Goal: Transaction & Acquisition: Purchase product/service

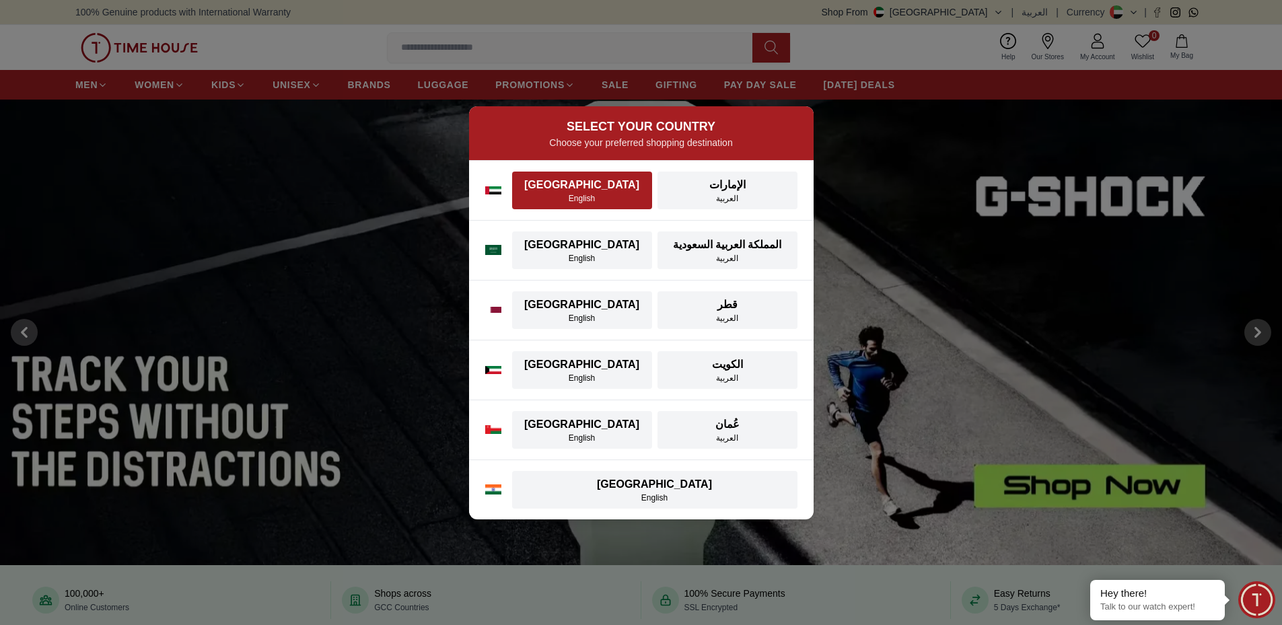
click at [596, 195] on div "English" at bounding box center [582, 198] width 124 height 11
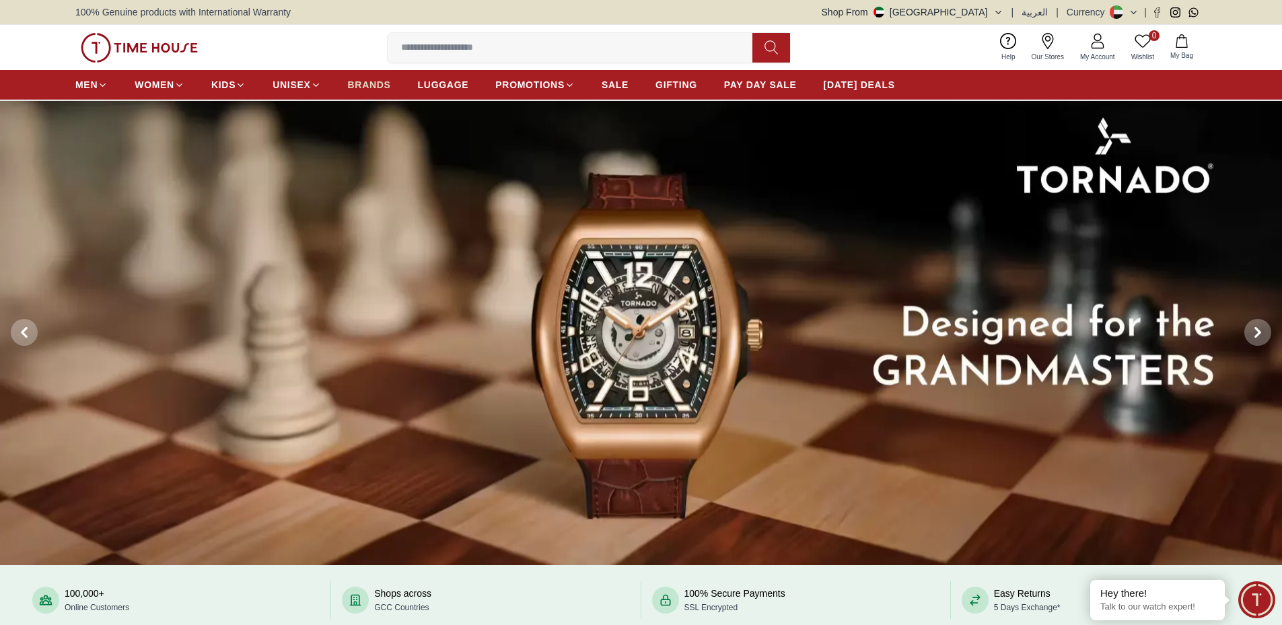
click at [361, 87] on span "BRANDS" at bounding box center [369, 84] width 43 height 13
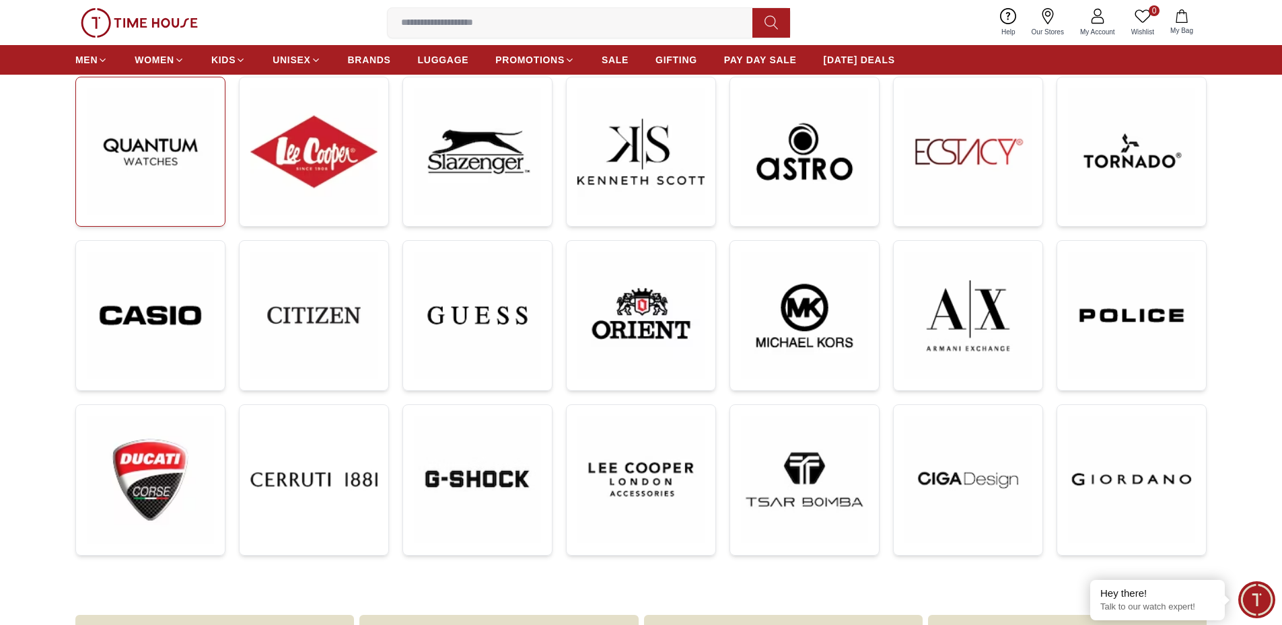
scroll to position [269, 0]
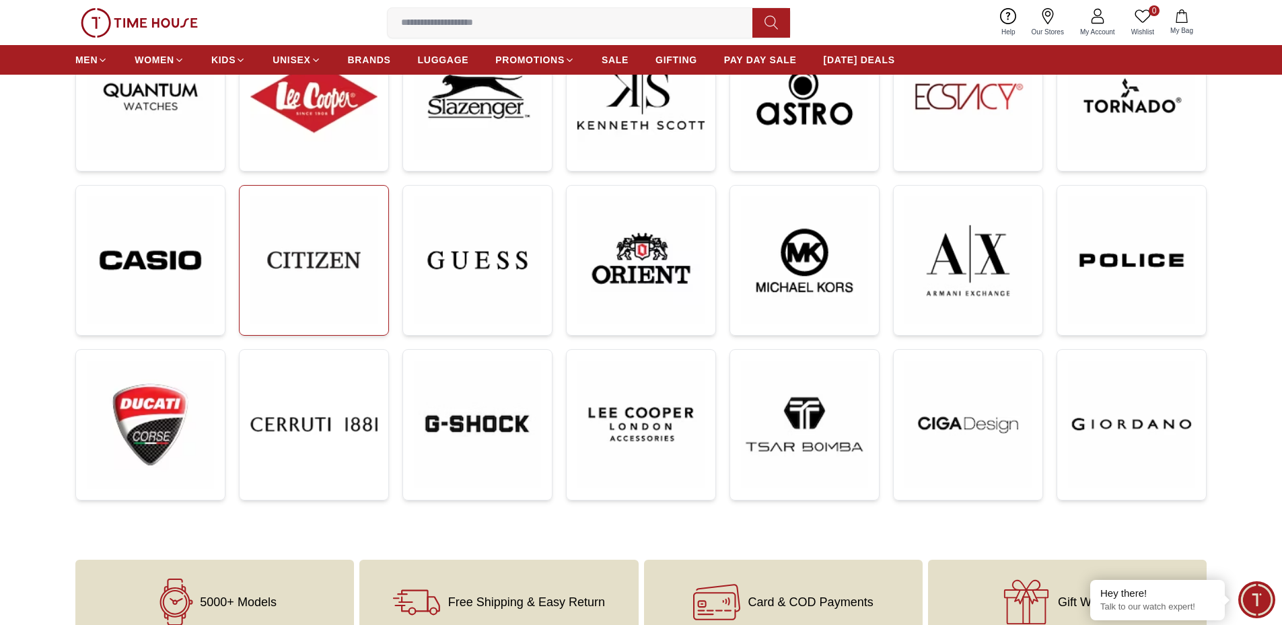
click at [306, 278] on img at bounding box center [313, 260] width 127 height 127
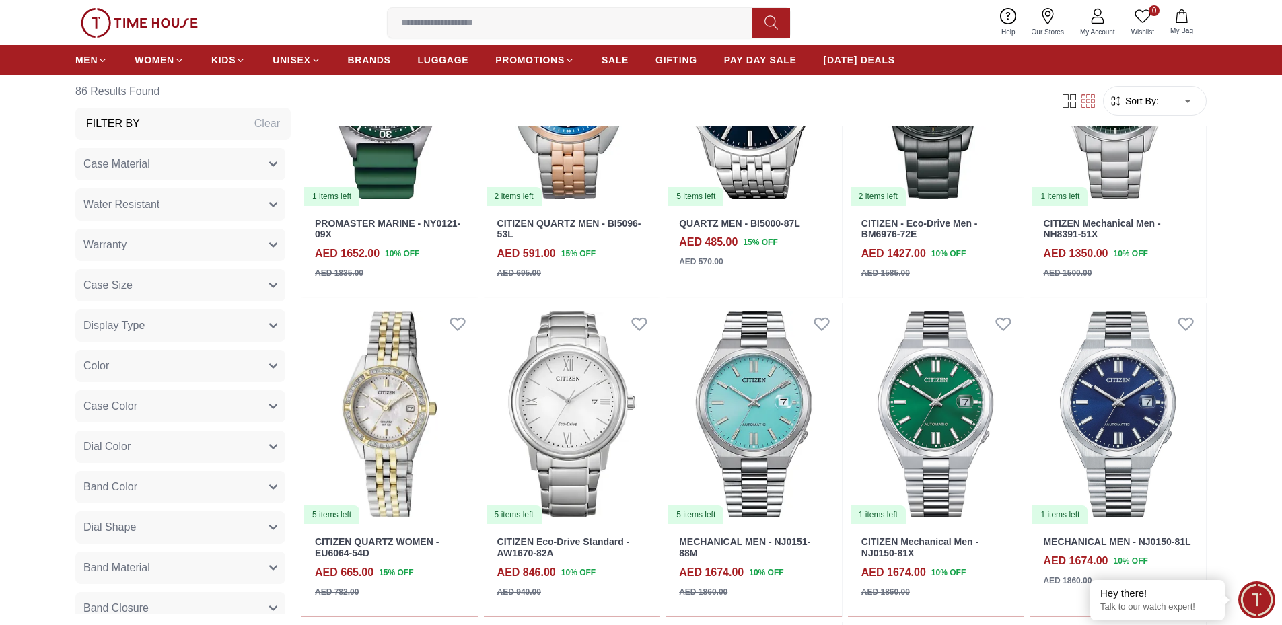
scroll to position [2421, 0]
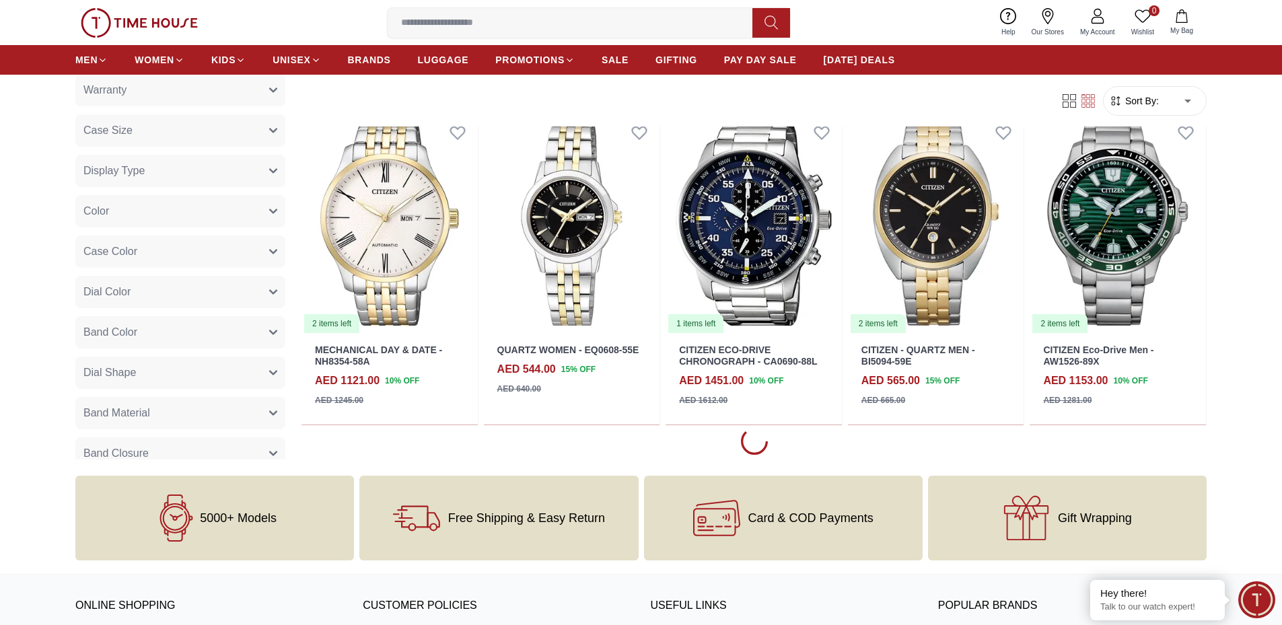
scroll to position [2960, 0]
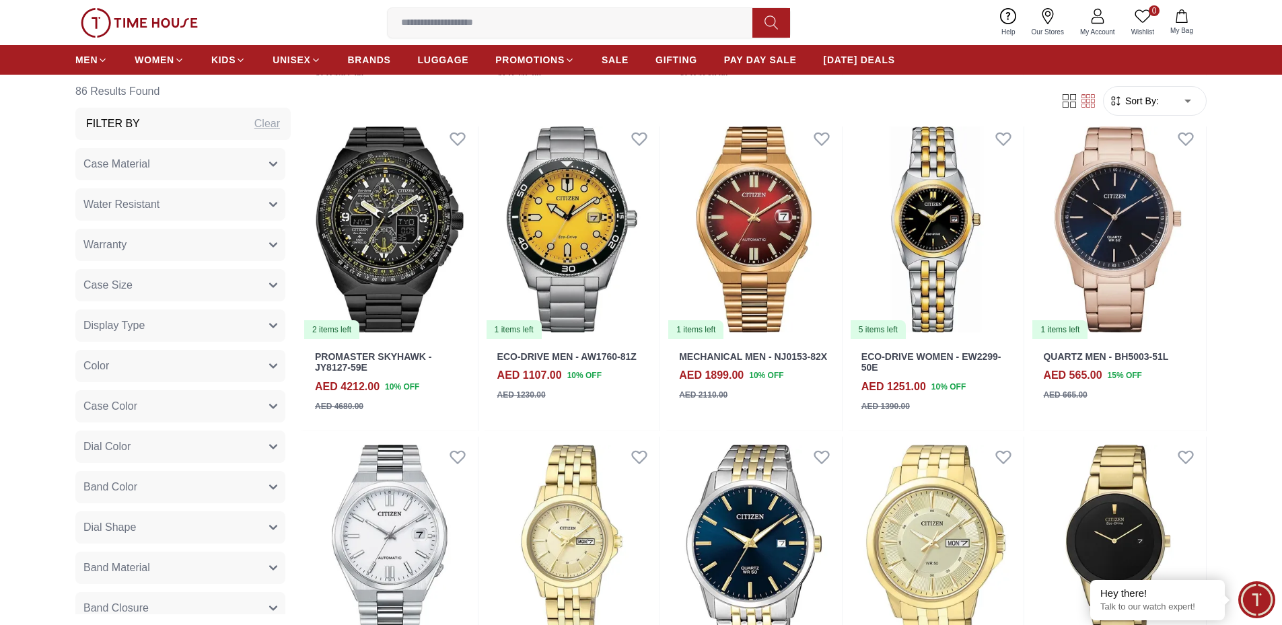
scroll to position [5383, 0]
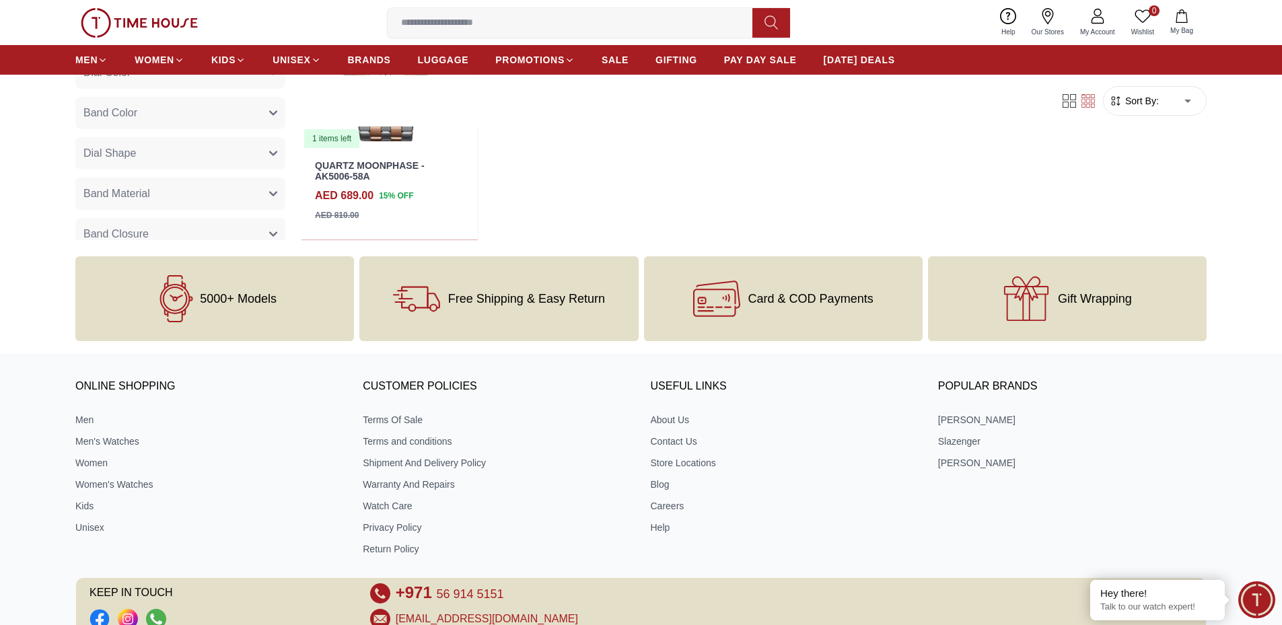
scroll to position [6258, 0]
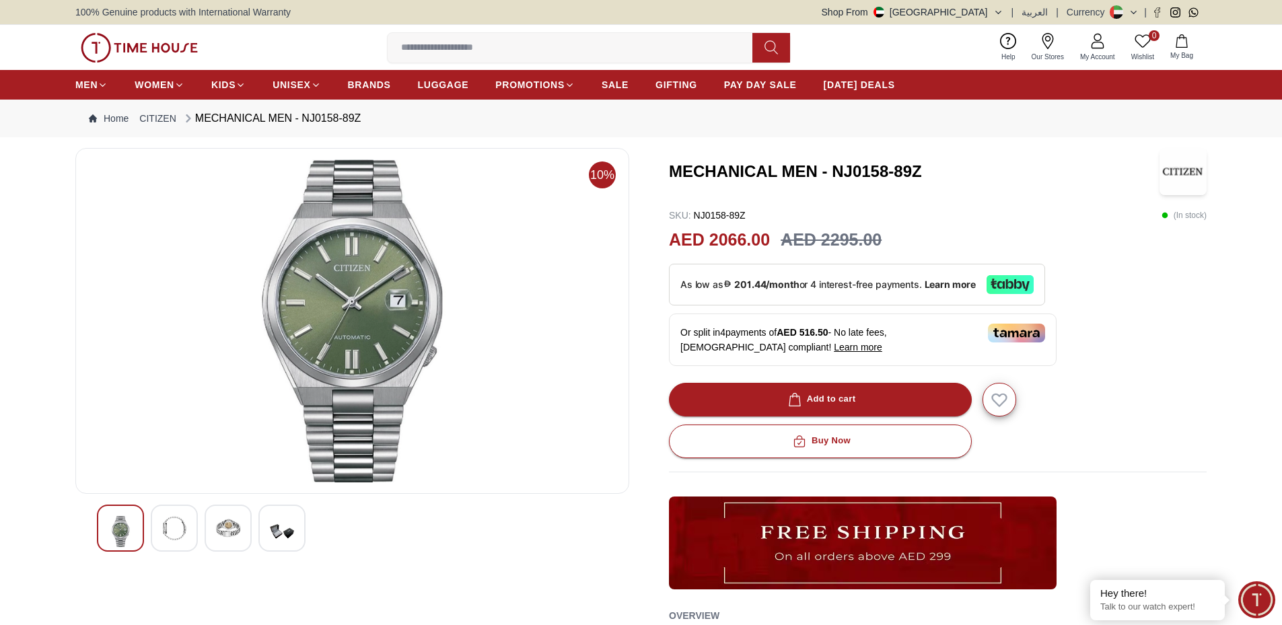
click at [1000, 10] on icon "button" at bounding box center [998, 12] width 10 height 10
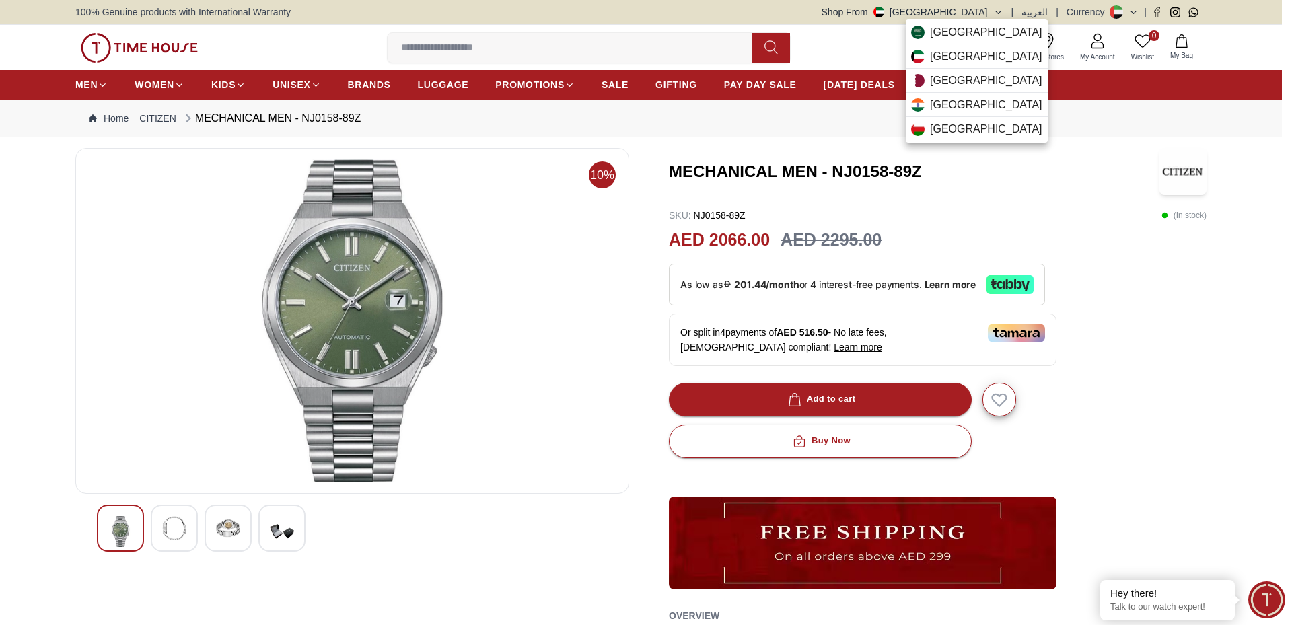
click at [992, 191] on div at bounding box center [646, 312] width 1292 height 625
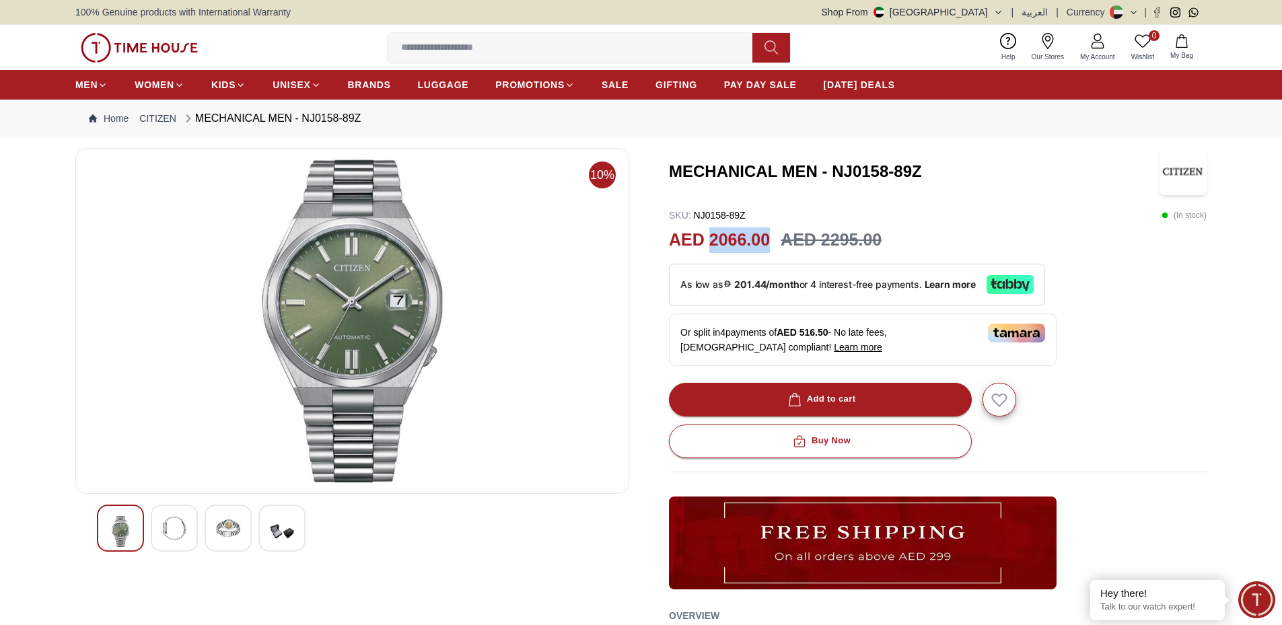
drag, startPoint x: 709, startPoint y: 239, endPoint x: 769, endPoint y: 236, distance: 60.7
click at [769, 236] on h2 "AED 2066.00" at bounding box center [719, 240] width 101 height 26
click at [702, 236] on h2 "AED 2066.00" at bounding box center [719, 240] width 101 height 26
drag, startPoint x: 672, startPoint y: 238, endPoint x: 769, endPoint y: 236, distance: 96.9
click at [769, 236] on h2 "AED 2066.00" at bounding box center [719, 240] width 101 height 26
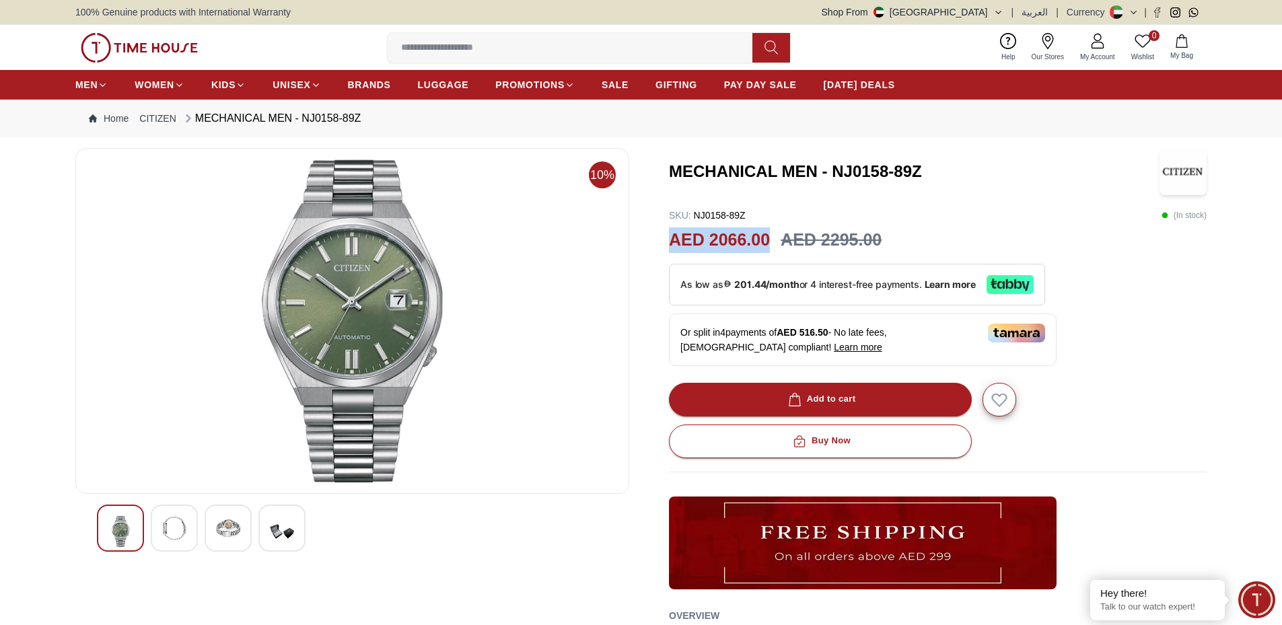
copy h2 "AED 2066.00"
